Goal: Information Seeking & Learning: Learn about a topic

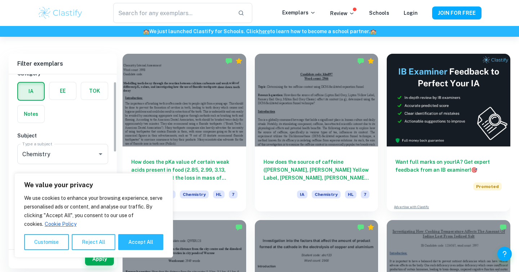
scroll to position [26, 0]
click at [88, 241] on button "Reject All" at bounding box center [94, 242] width 44 height 16
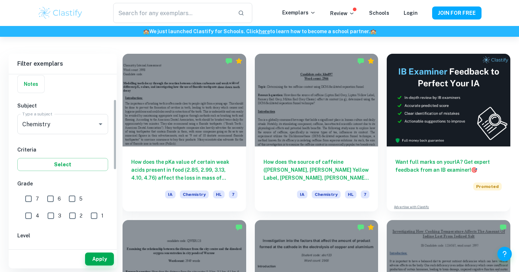
scroll to position [61, 0]
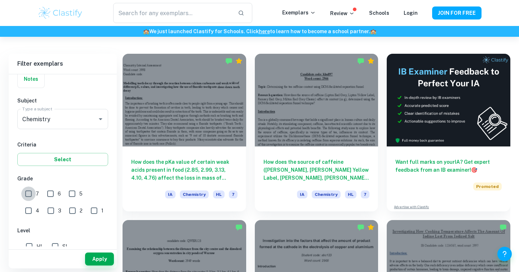
click at [27, 195] on input "7" at bounding box center [28, 193] width 14 height 14
checkbox input "true"
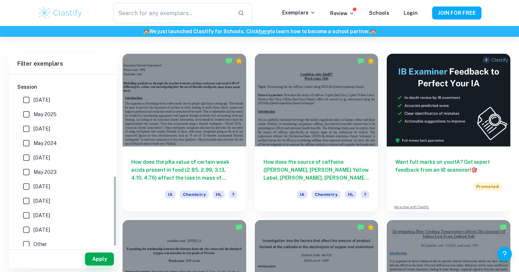
scroll to position [245, 0]
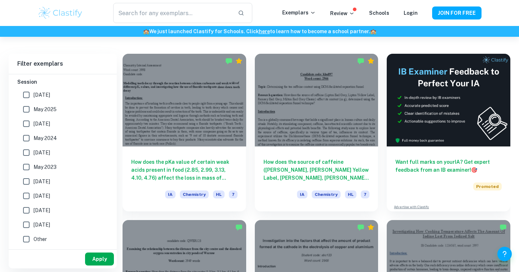
click at [100, 259] on button "Apply" at bounding box center [99, 258] width 29 height 13
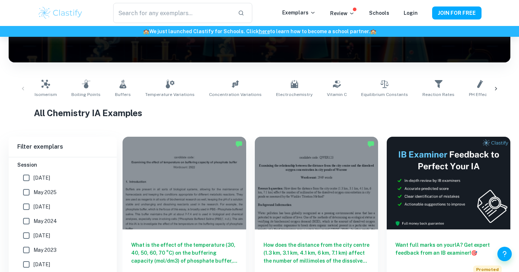
scroll to position [189, 0]
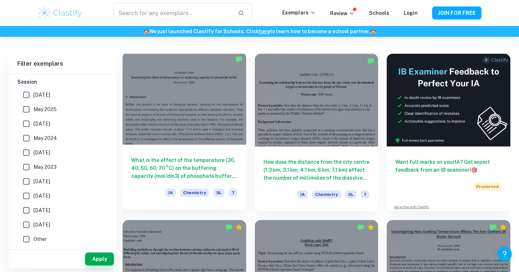
click at [184, 173] on h6 "What is the effect of the temperature (30, 40, 50, 60, 70 °C) on the buffering …" at bounding box center [184, 168] width 106 height 24
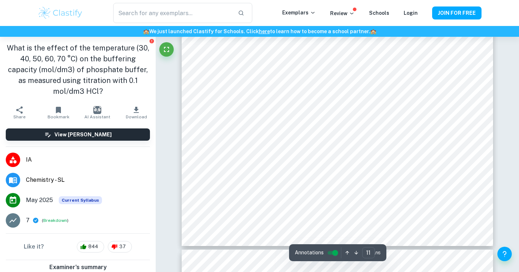
scroll to position [4829, 0]
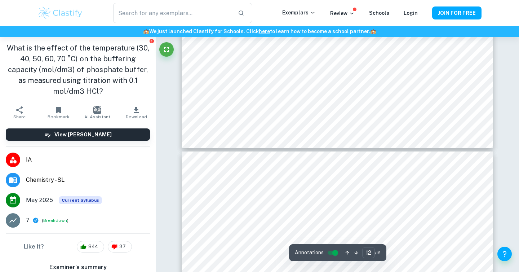
type input "11"
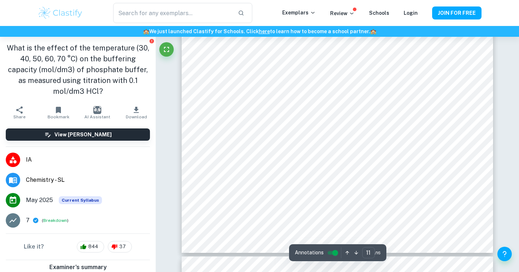
scroll to position [4824, 0]
